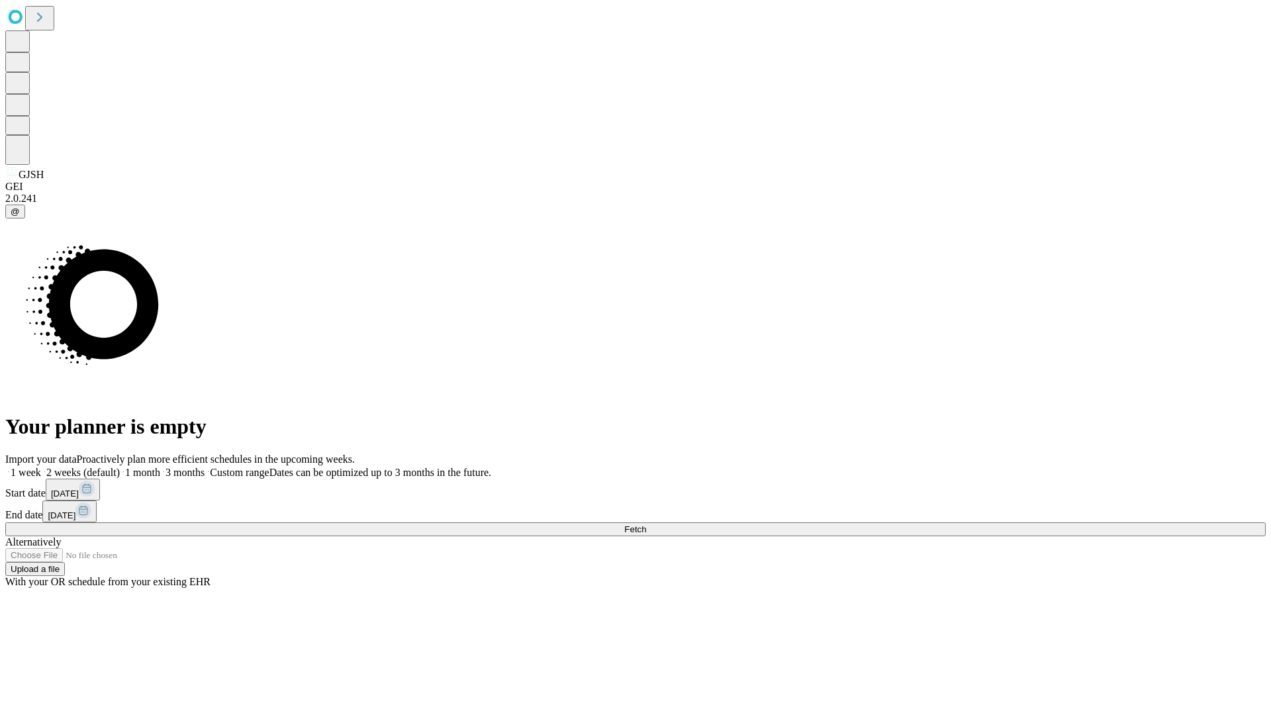
click at [646, 524] on span "Fetch" at bounding box center [635, 529] width 22 height 10
